Goal: Information Seeking & Learning: Understand process/instructions

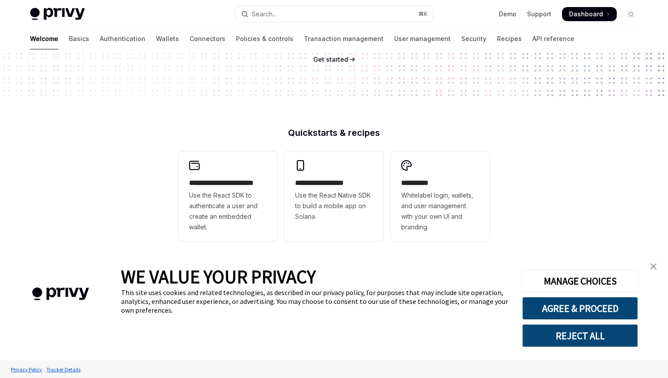
scroll to position [178, 0]
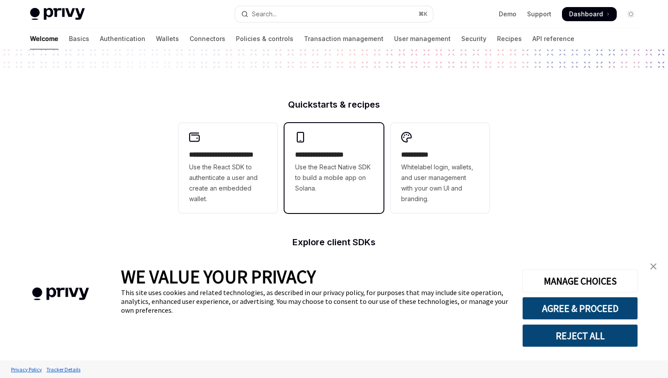
click at [322, 150] on h2 "**********" at bounding box center [334, 155] width 78 height 11
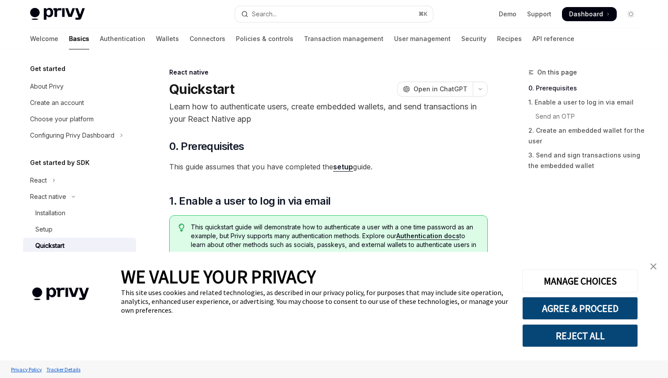
click at [655, 268] on img "close banner" at bounding box center [653, 267] width 6 height 6
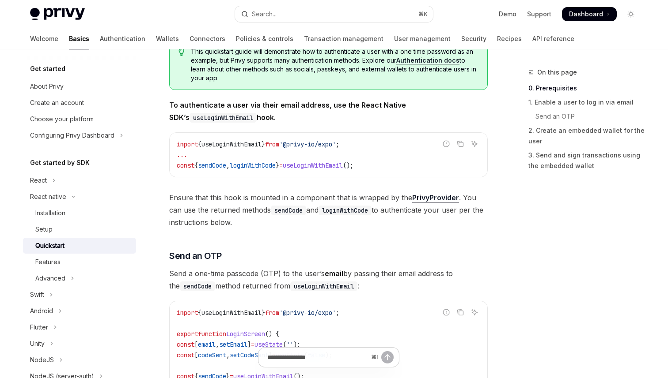
scroll to position [197, 0]
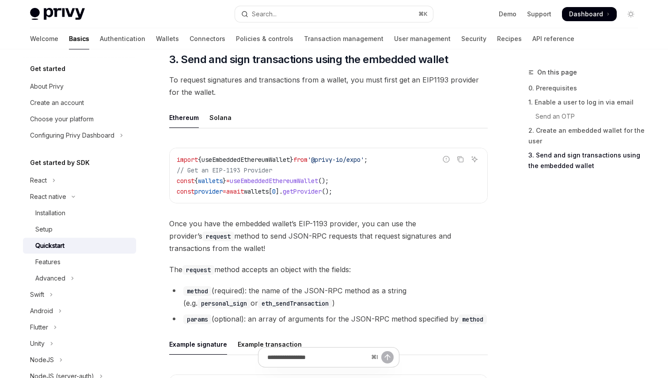
scroll to position [999, 0]
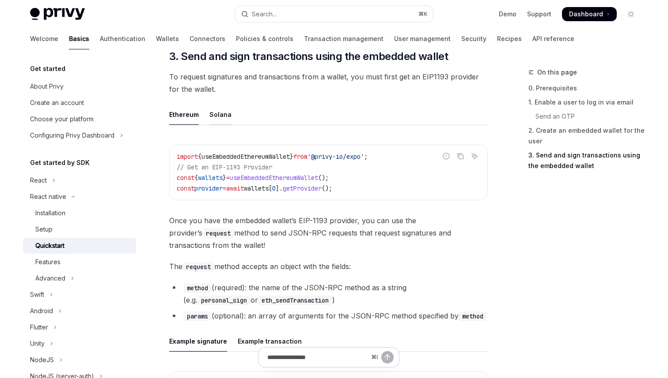
click at [221, 116] on div "Solana" at bounding box center [220, 114] width 22 height 21
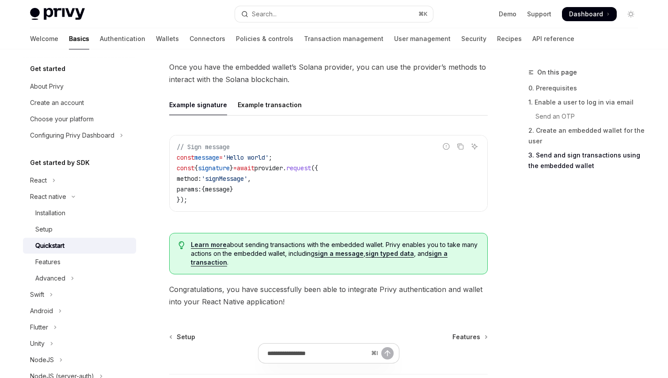
scroll to position [1193, 0]
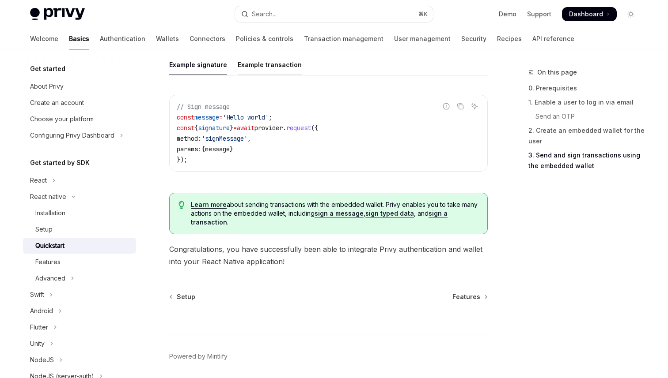
click at [239, 68] on div "Example transaction" at bounding box center [270, 64] width 64 height 21
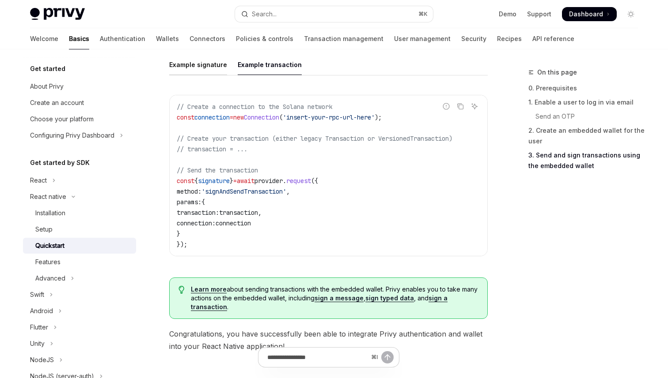
click at [207, 69] on div "Example signature" at bounding box center [198, 64] width 58 height 21
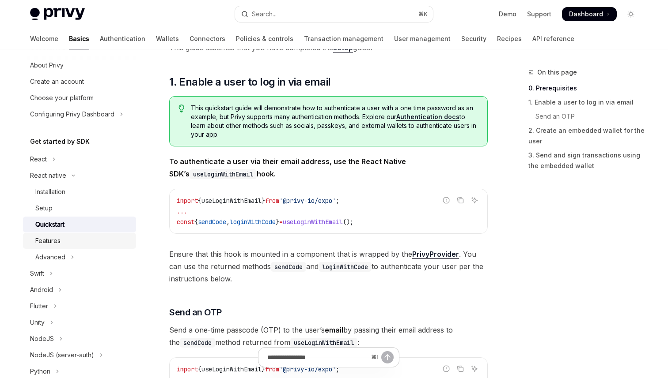
scroll to position [25, 0]
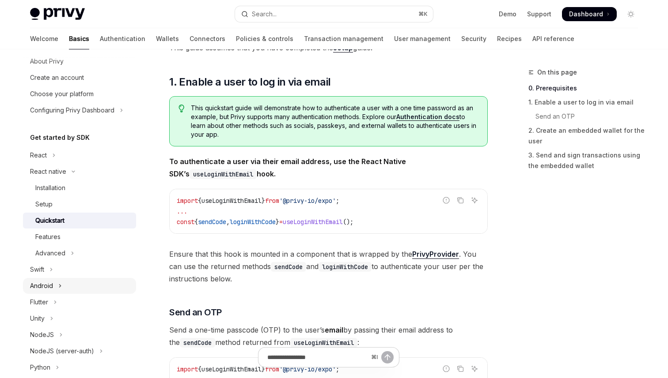
click at [62, 286] on button "Android" at bounding box center [79, 286] width 113 height 16
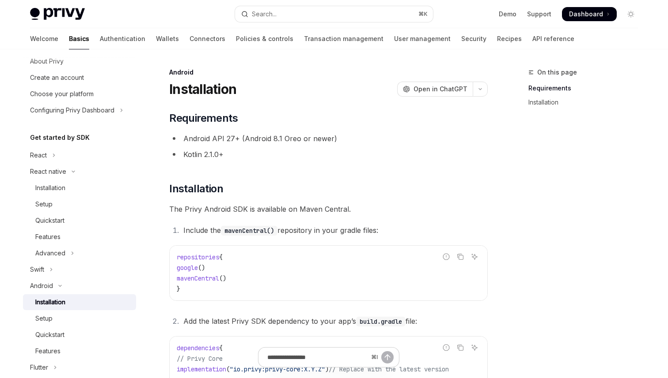
click at [161, 171] on div "Android Installation OpenAI Open in ChatGPT OpenAI Open in ChatGPT ​ Requiremen…" at bounding box center [245, 324] width 487 height 515
click at [158, 164] on div "Android Installation OpenAI Open in ChatGPT OpenAI Open in ChatGPT ​ Requiremen…" at bounding box center [245, 324] width 487 height 515
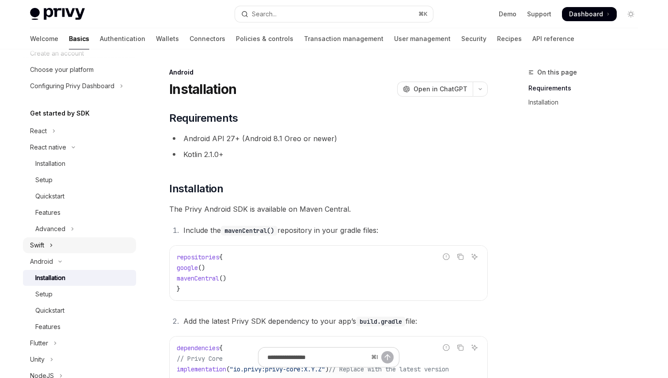
scroll to position [24, 0]
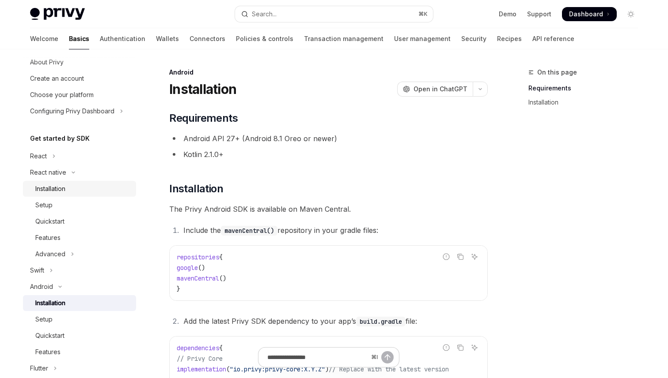
click at [98, 192] on div "Installation" at bounding box center [82, 189] width 95 height 11
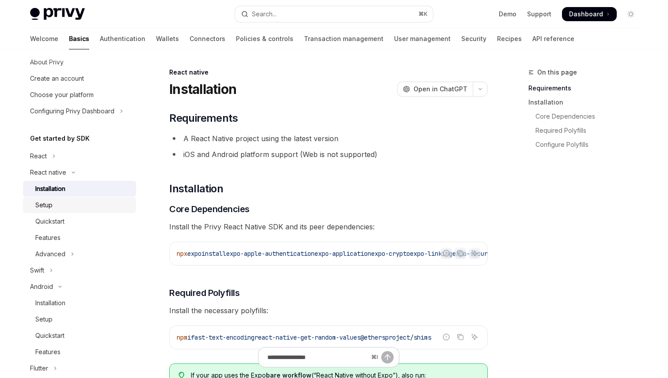
click at [105, 202] on div "Setup" at bounding box center [82, 205] width 95 height 11
type textarea "*"
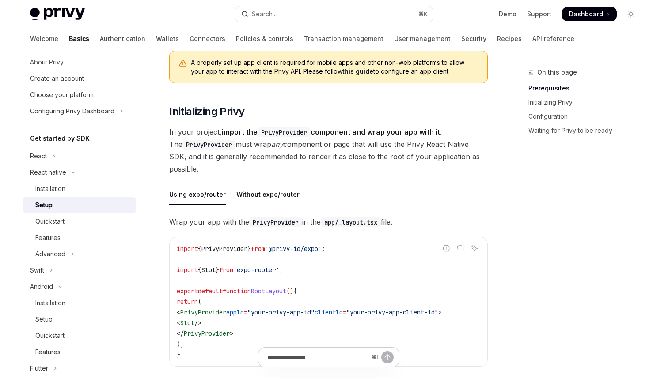
scroll to position [148, 0]
